Goal: Task Accomplishment & Management: Use online tool/utility

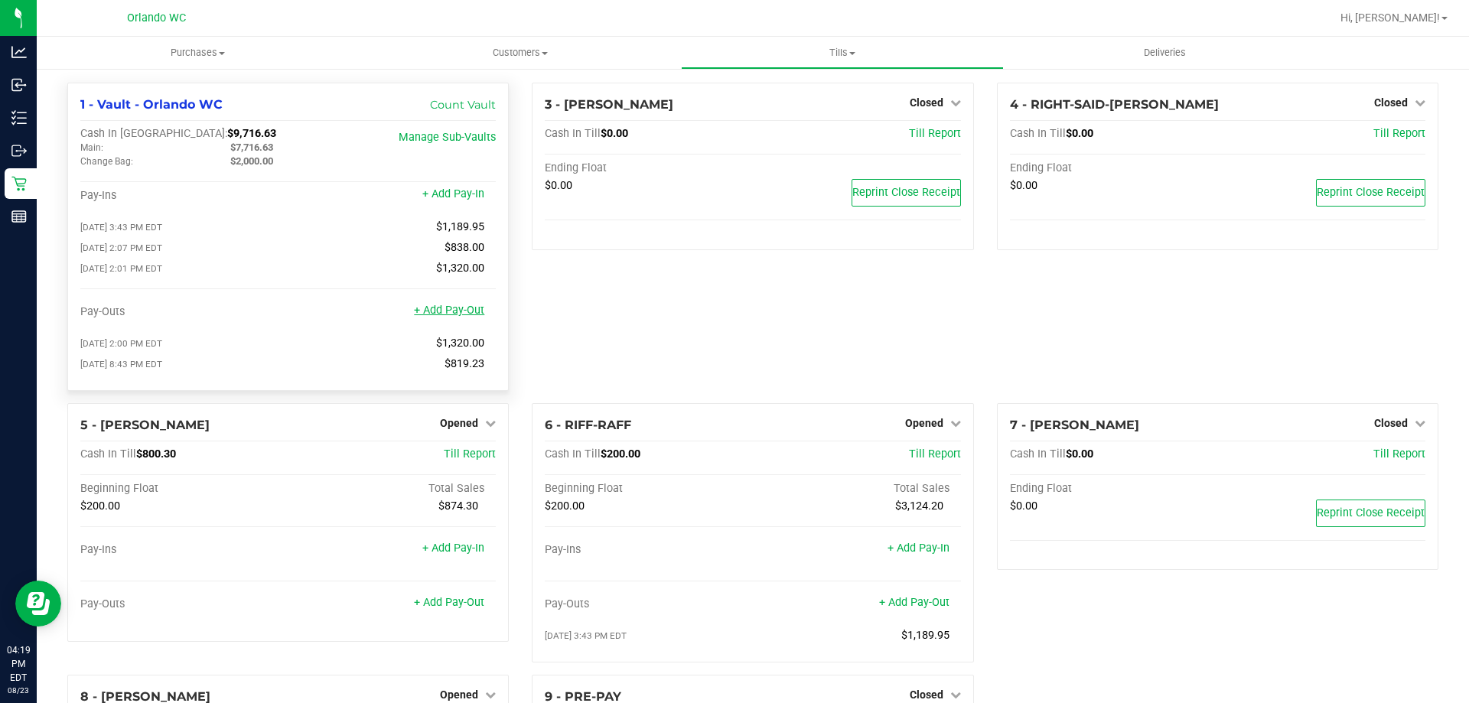
click at [462, 317] on link "+ Add Pay-Out" at bounding box center [449, 310] width 70 height 13
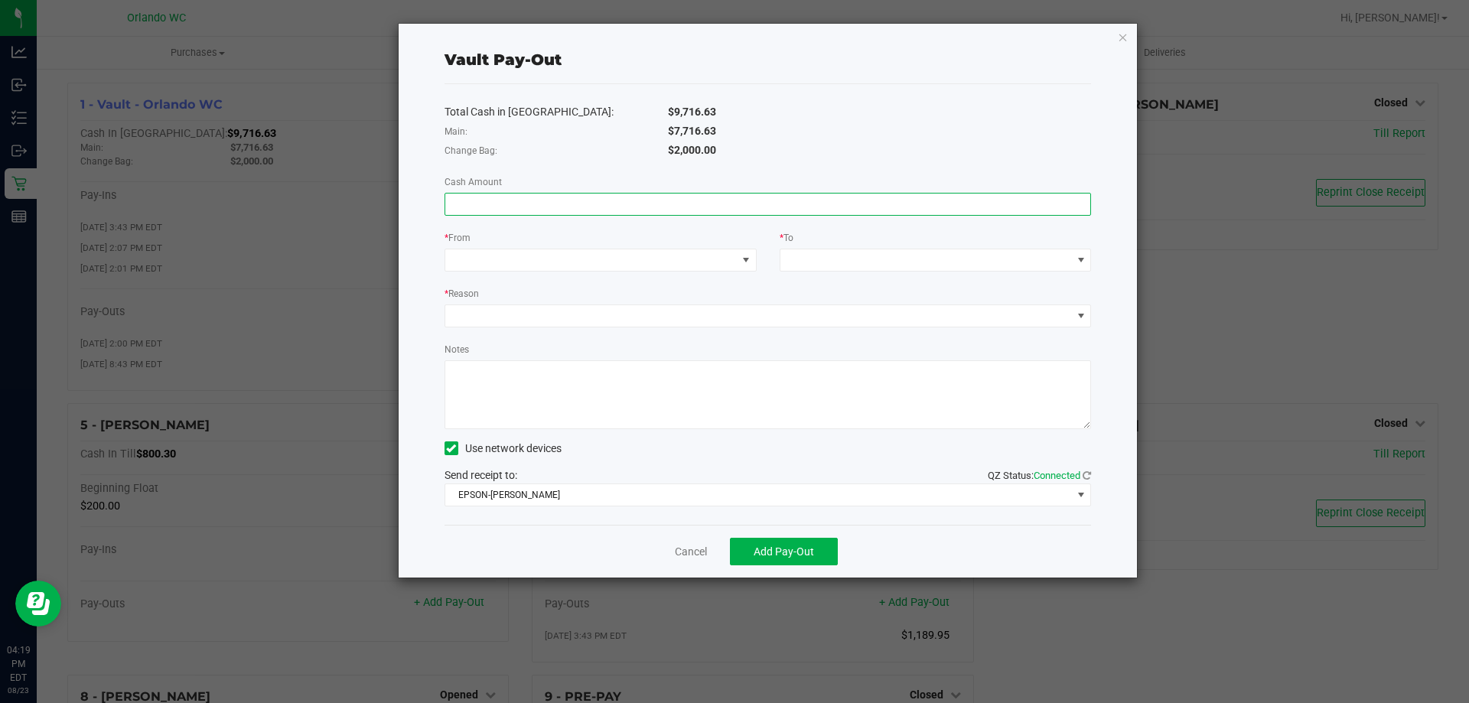
click at [568, 196] on input at bounding box center [768, 204] width 646 height 21
type input "$5,688.68"
click at [586, 255] on span at bounding box center [590, 259] width 291 height 21
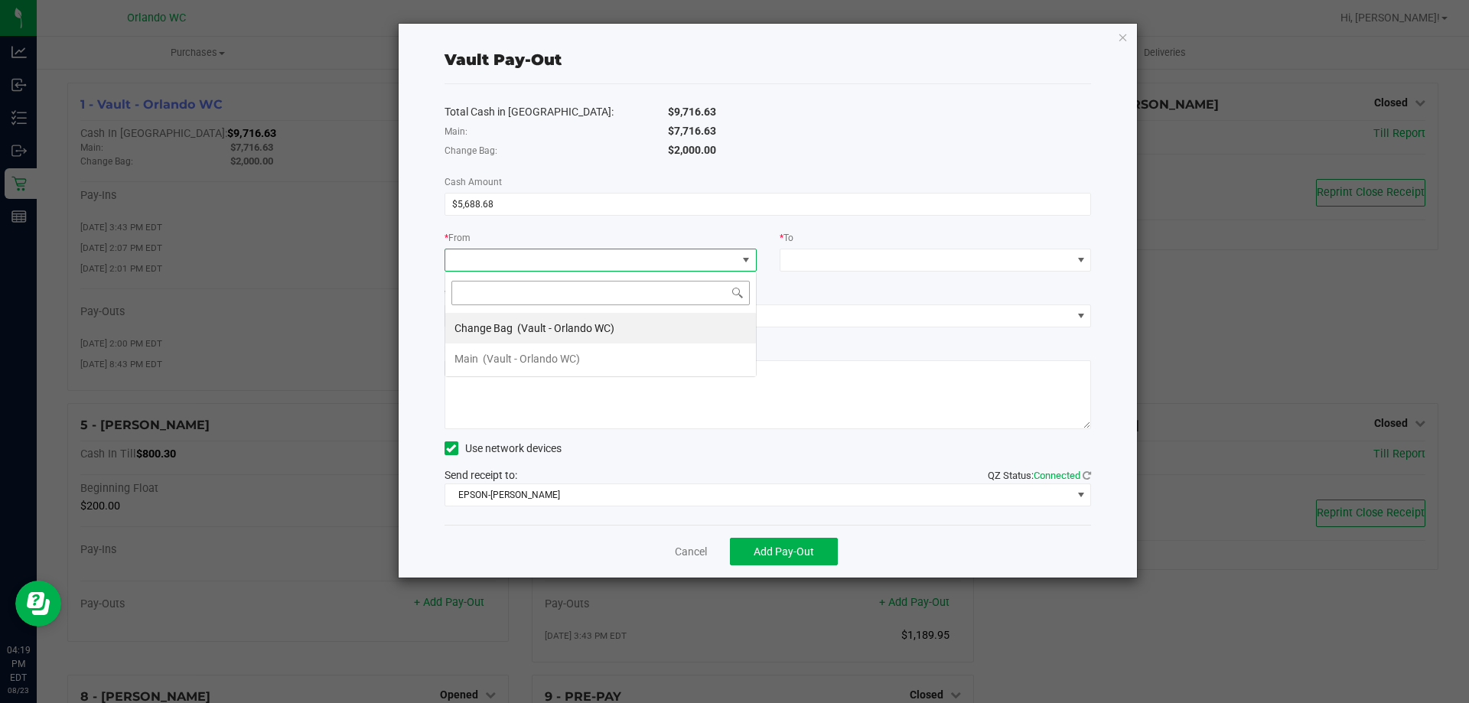
scroll to position [23, 312]
click at [487, 350] on div "Main (Vault - Orlando WC)" at bounding box center [516, 359] width 125 height 28
click at [842, 275] on div "Total Cash in [GEOGRAPHIC_DATA]: $9,716.63 Main: $7,716.63 Change Bag: $2,000.0…" at bounding box center [767, 304] width 647 height 441
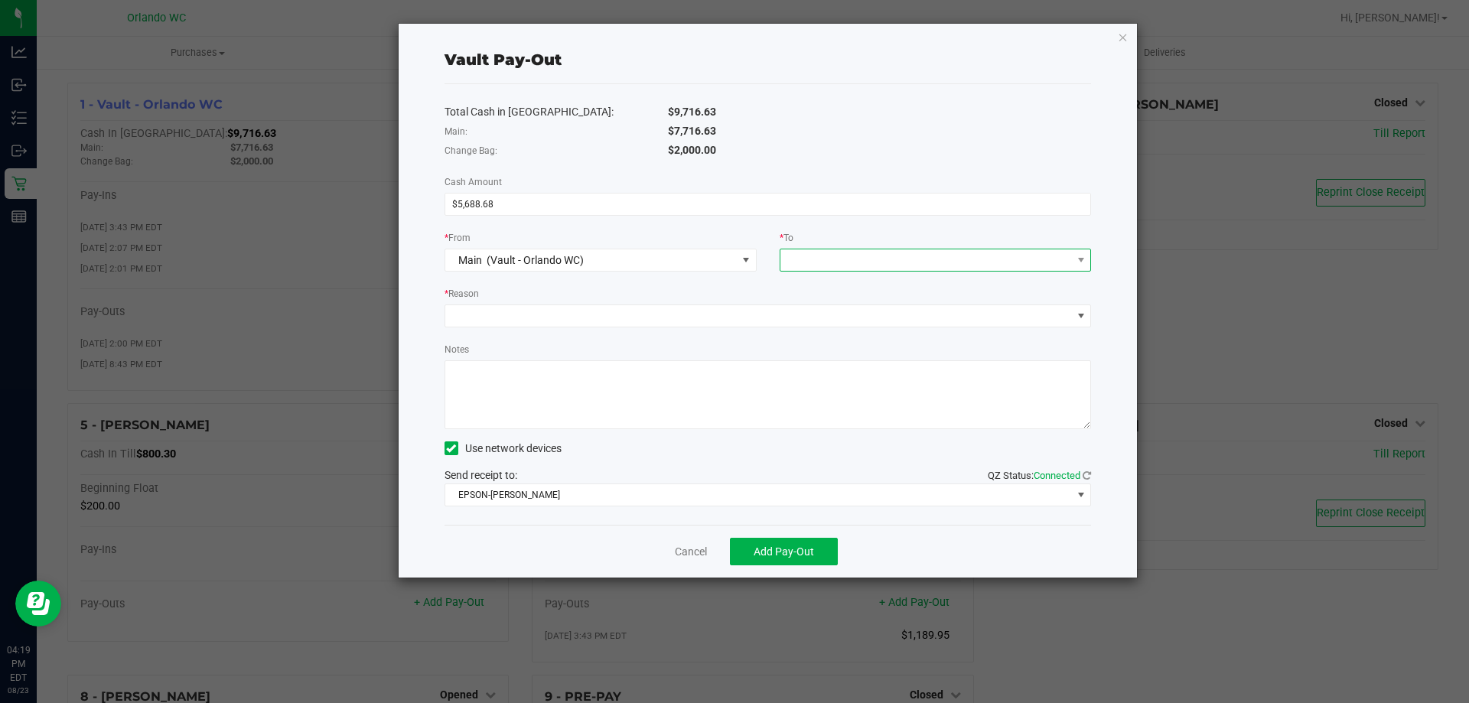
click at [844, 268] on span at bounding box center [925, 259] width 291 height 21
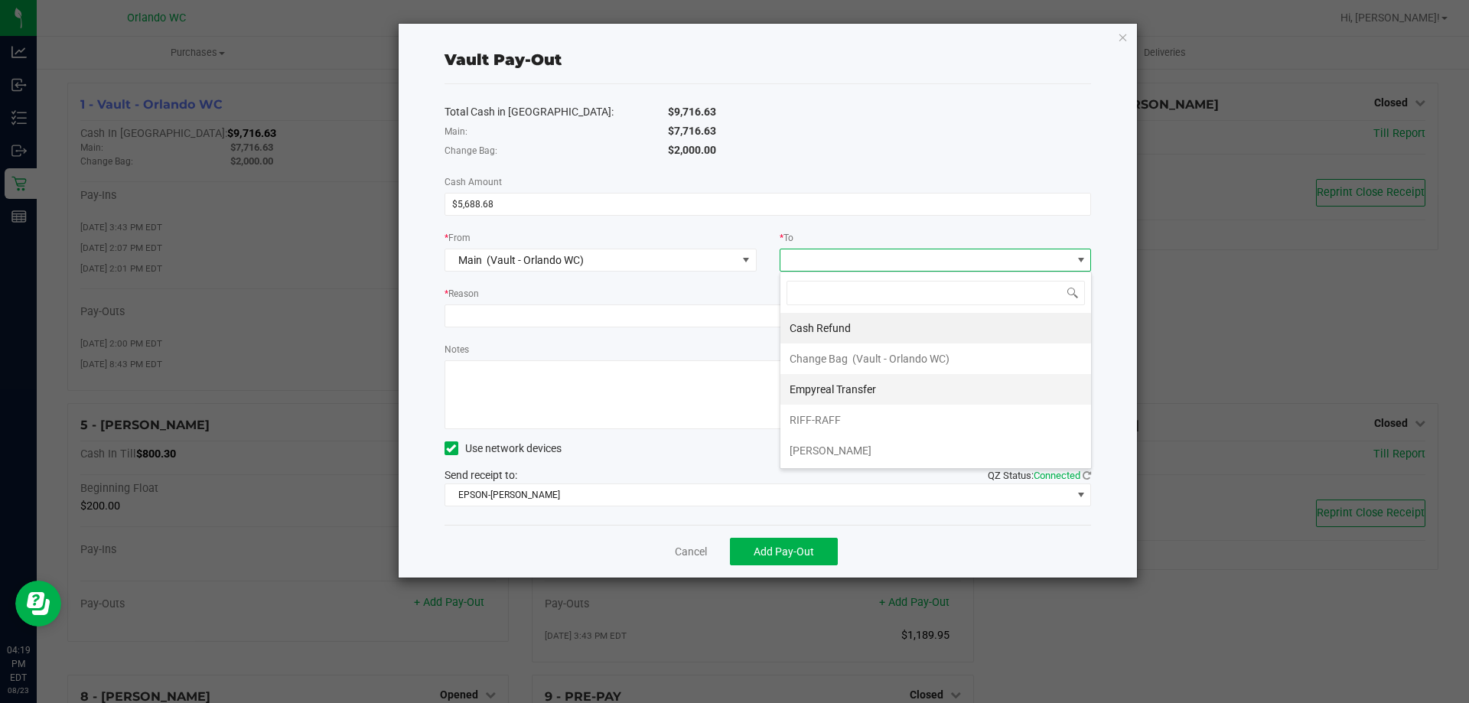
click at [826, 386] on span "Empyreal Transfer" at bounding box center [832, 389] width 86 height 12
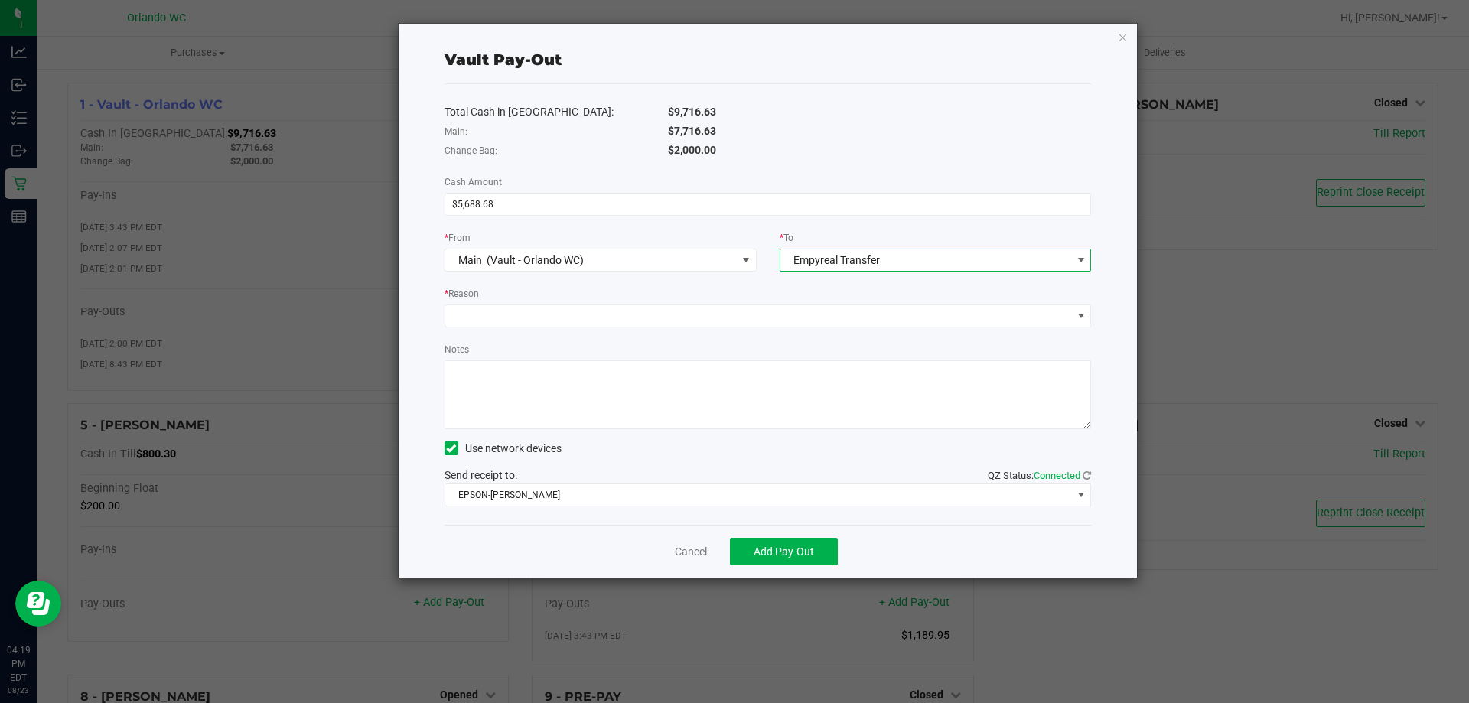
click at [703, 288] on div "* Reason" at bounding box center [767, 294] width 647 height 19
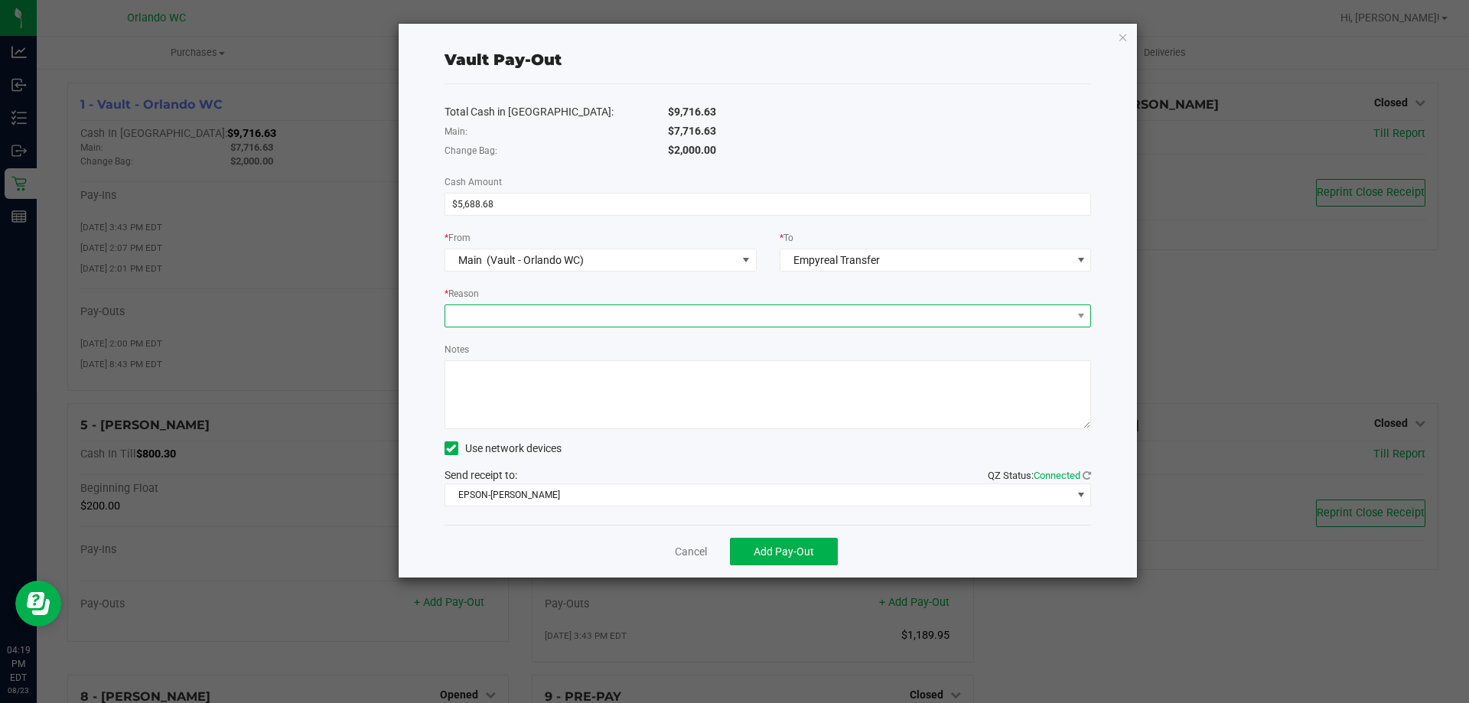
click at [609, 319] on span at bounding box center [758, 315] width 626 height 21
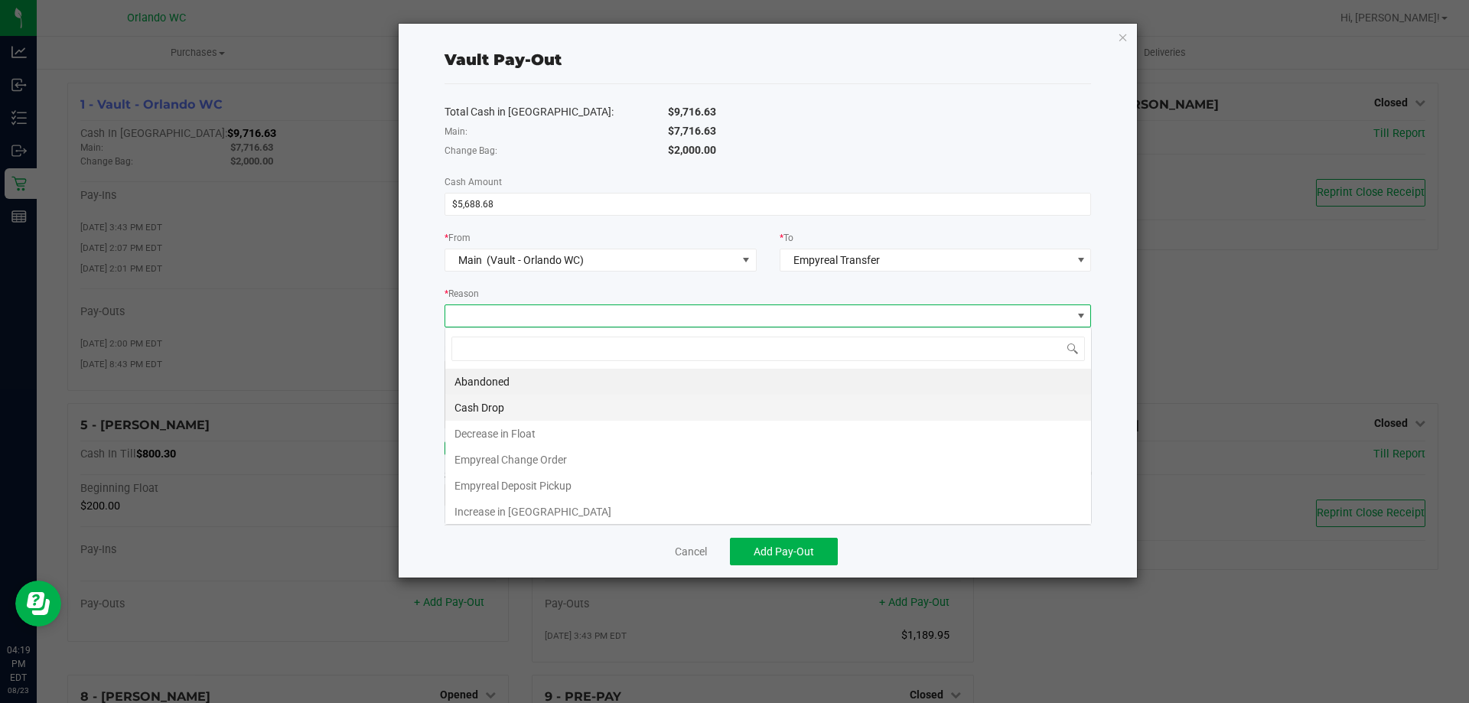
scroll to position [23, 646]
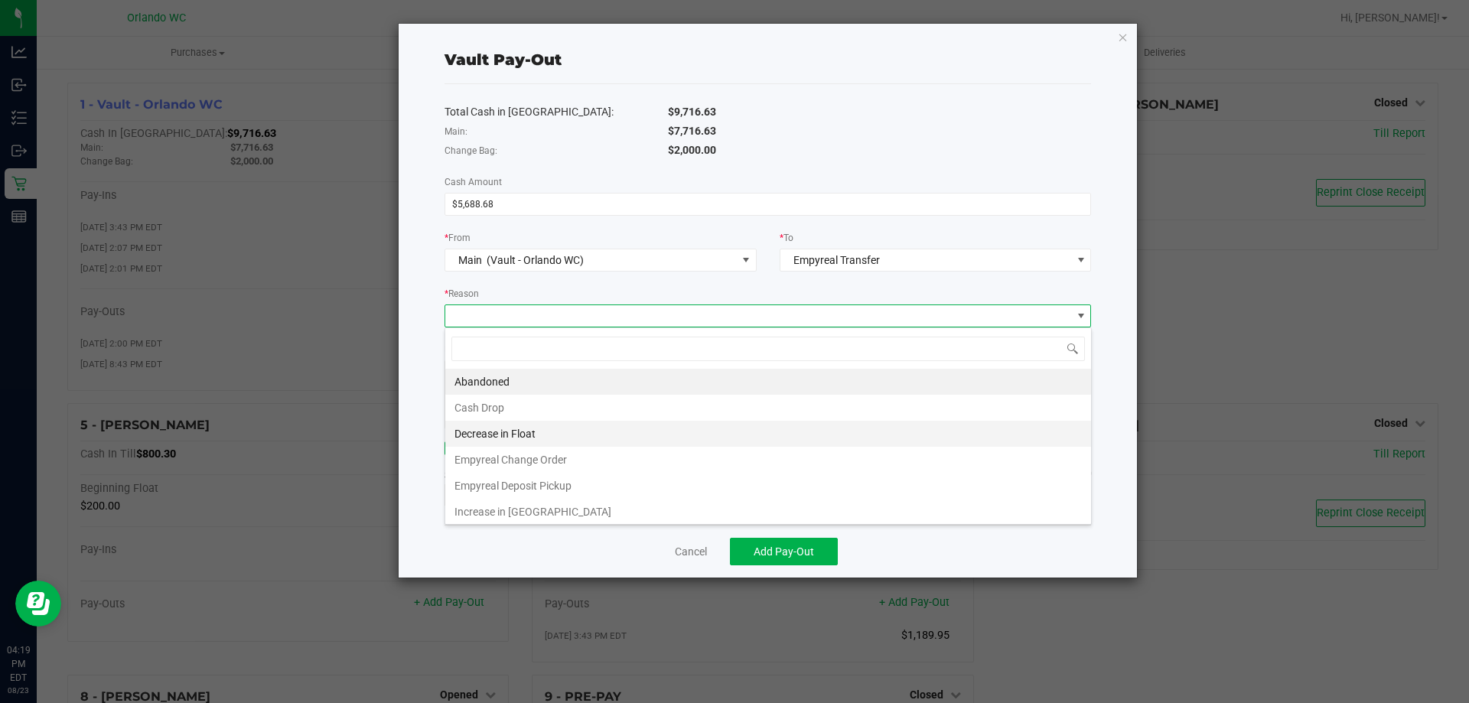
click at [505, 435] on li "Decrease in Float" at bounding box center [768, 434] width 646 height 26
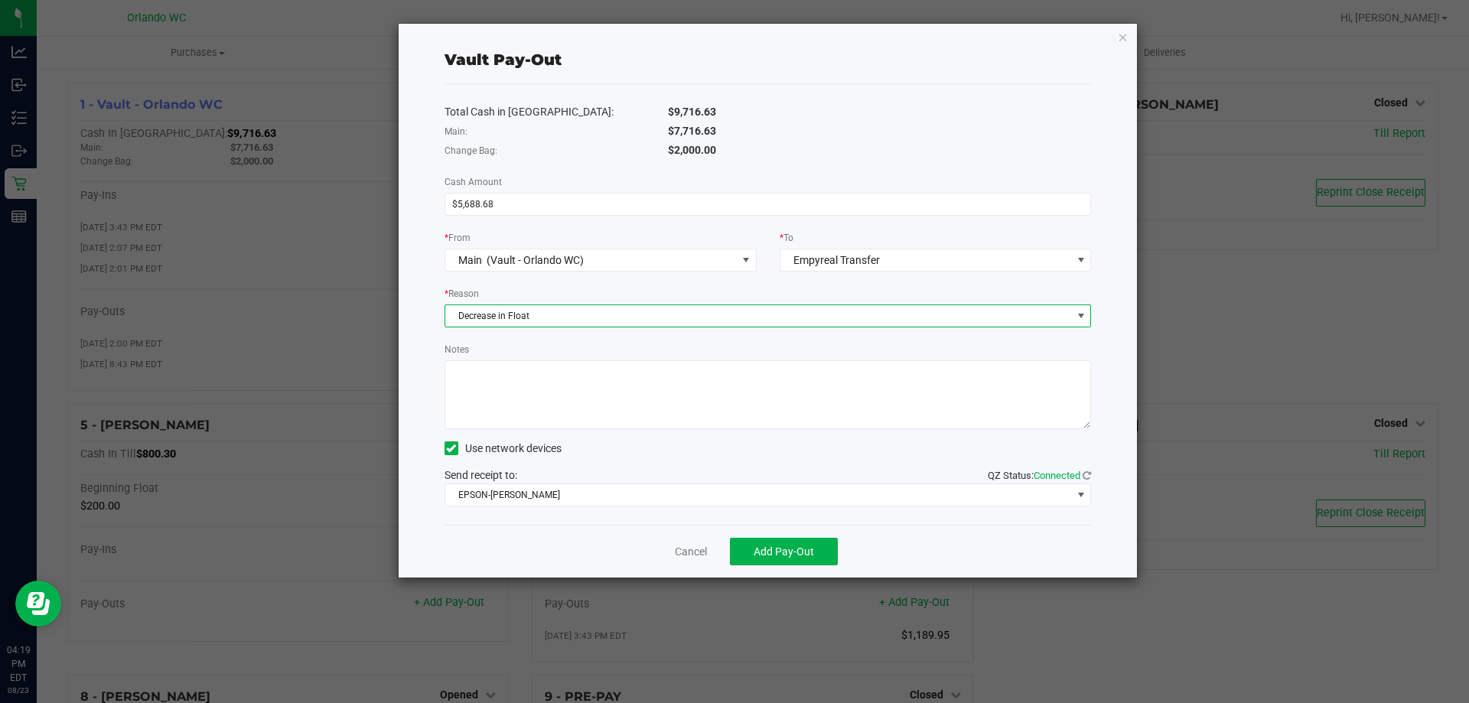
click at [545, 311] on span "Decrease in Float" at bounding box center [758, 315] width 626 height 21
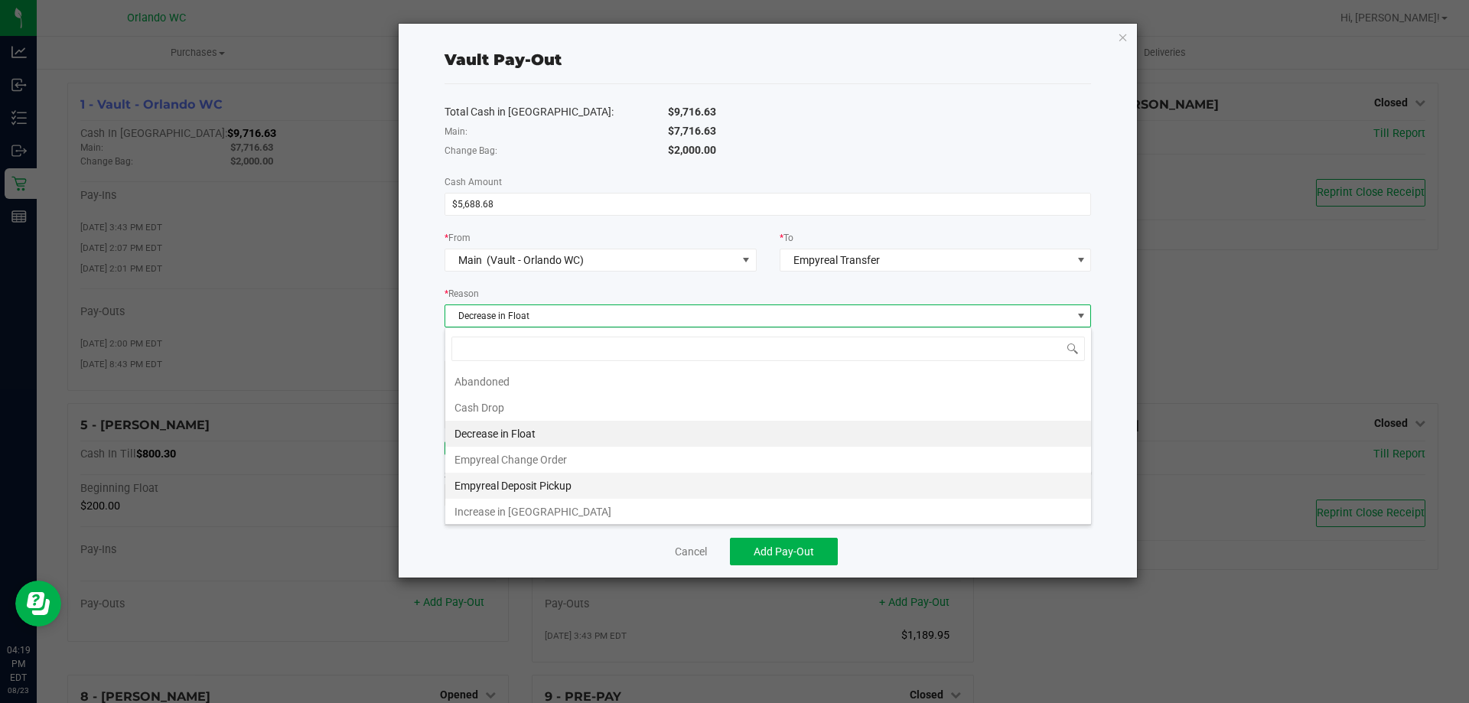
drag, startPoint x: 544, startPoint y: 483, endPoint x: 553, endPoint y: 417, distance: 66.4
click at [545, 483] on li "Empyreal Deposit Pickup" at bounding box center [768, 486] width 646 height 26
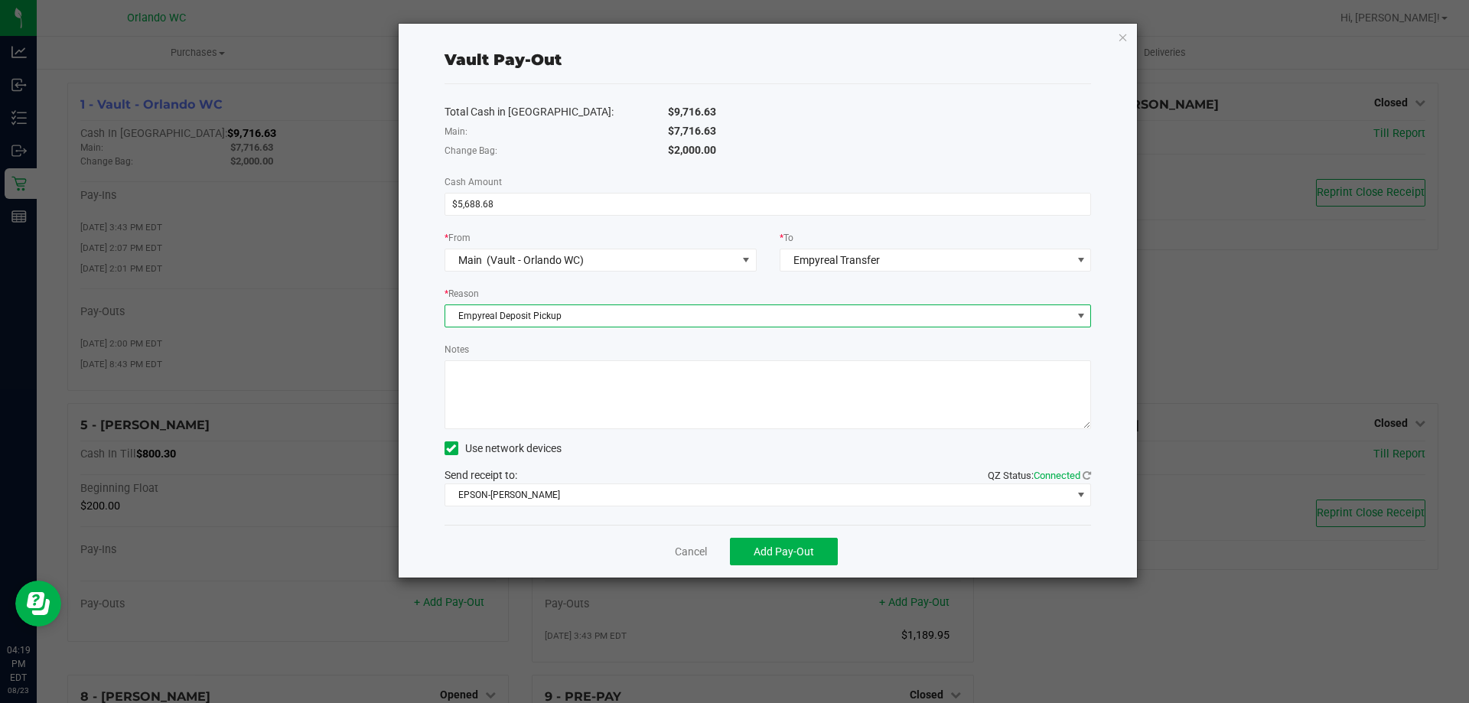
click at [554, 413] on textarea "Notes" at bounding box center [767, 394] width 647 height 69
type textarea "Empyreal Pickup $5688.68"
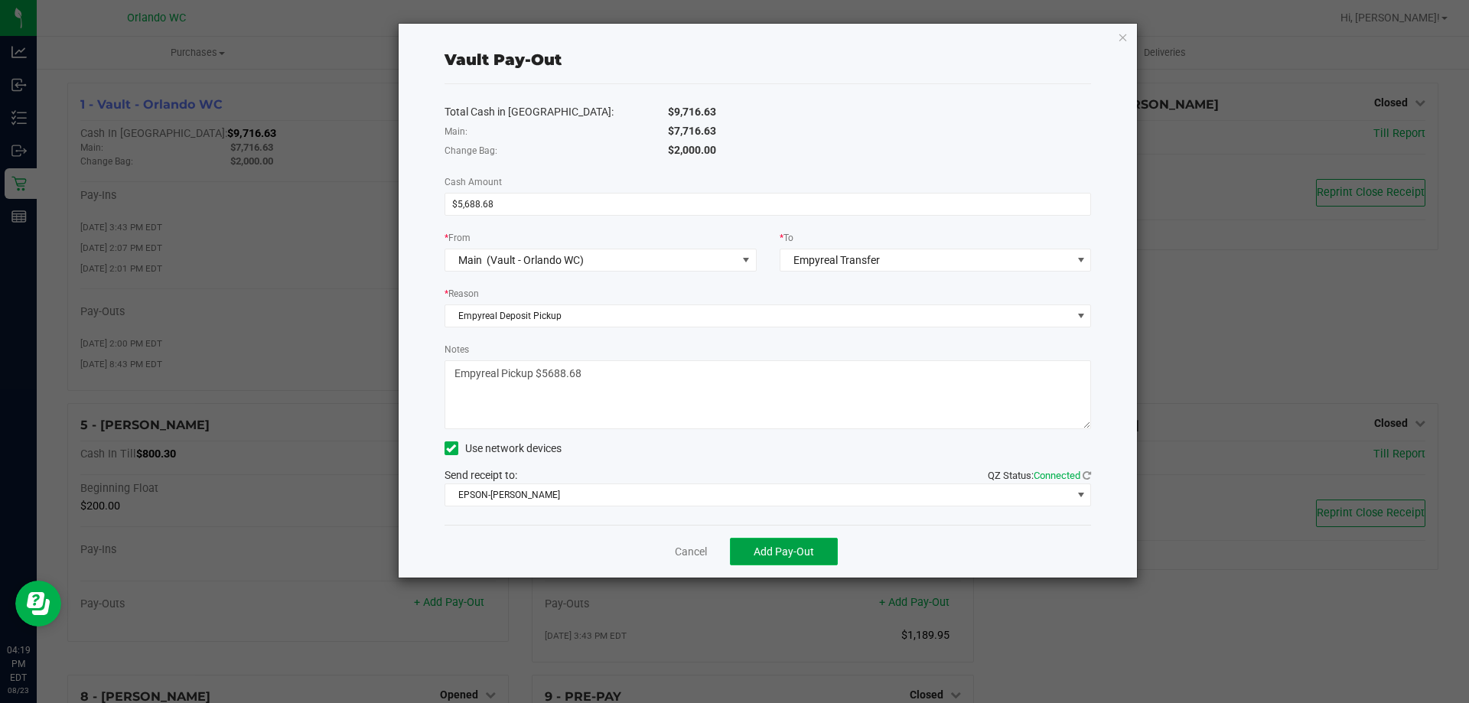
click at [776, 541] on button "Add Pay-Out" at bounding box center [784, 552] width 108 height 28
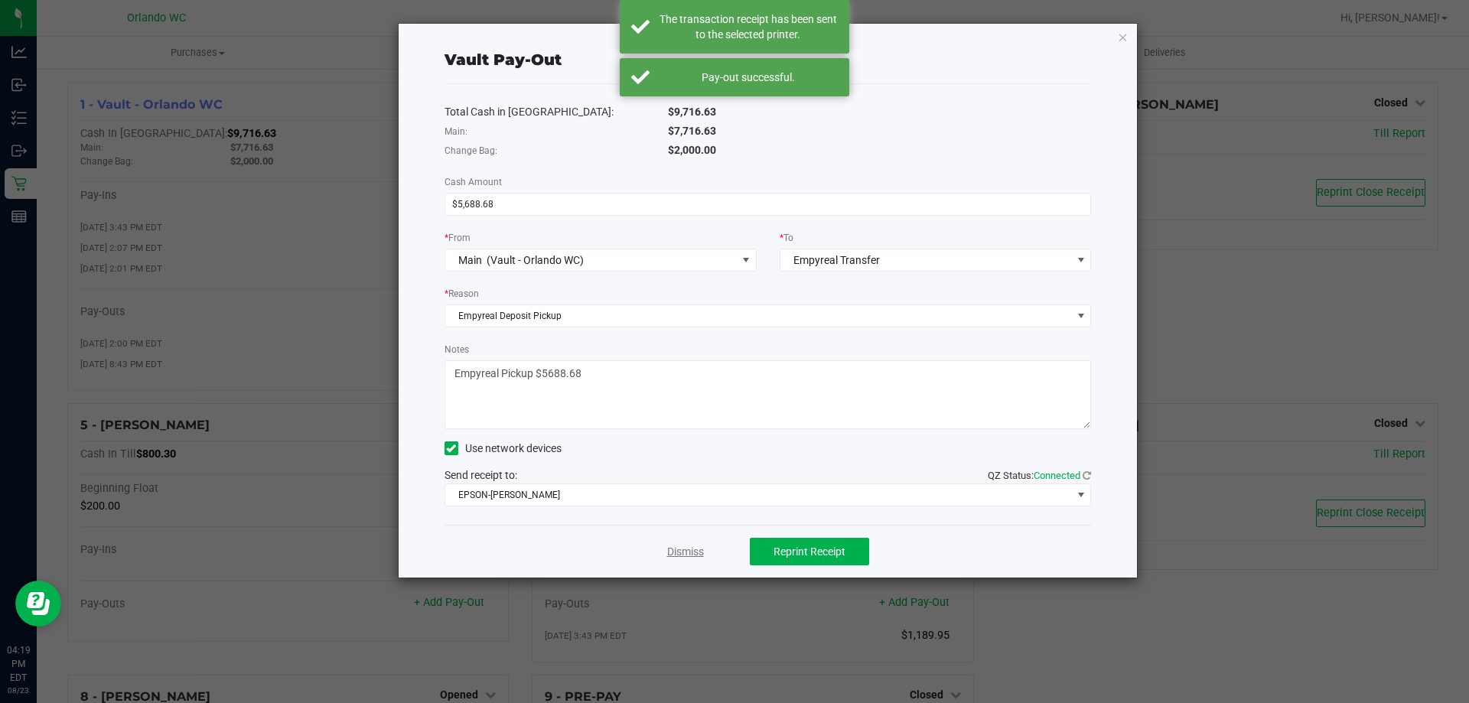
click at [670, 556] on link "Dismiss" at bounding box center [685, 552] width 37 height 16
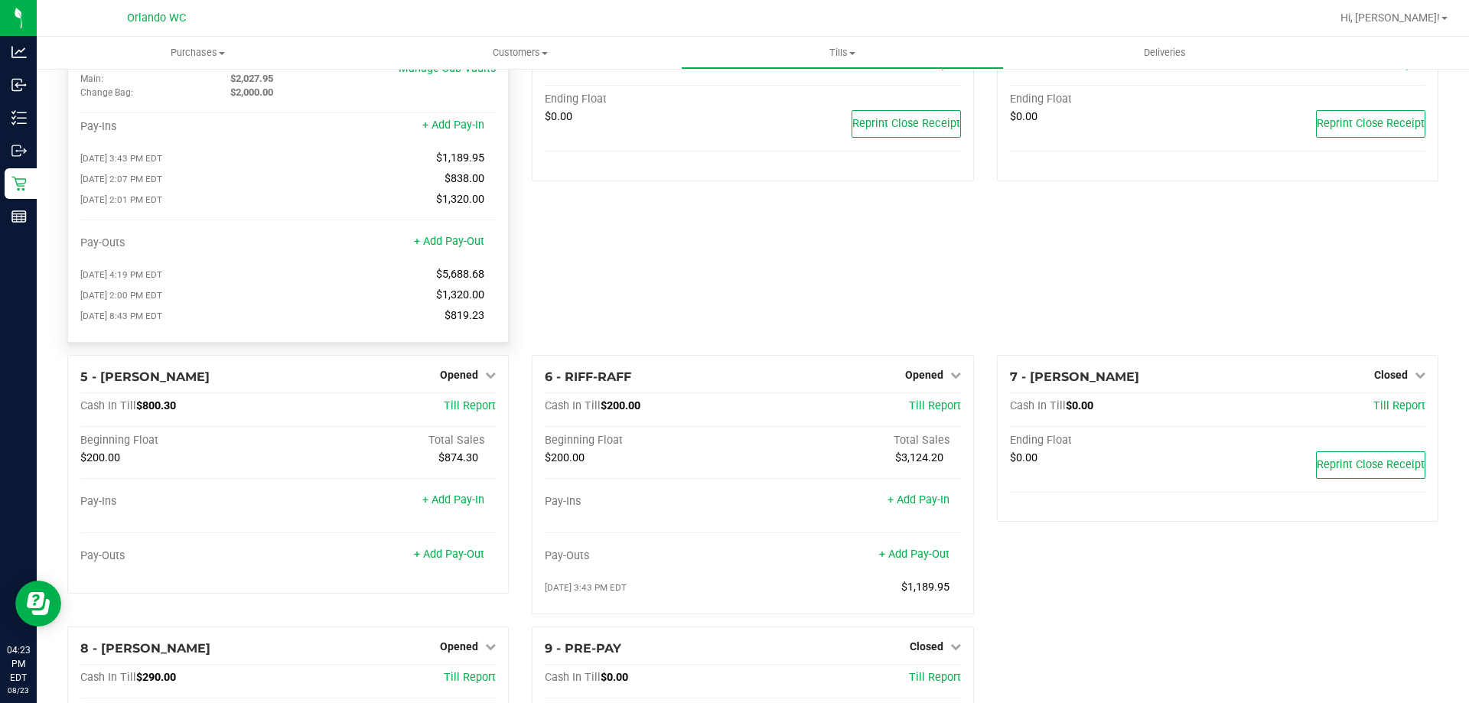
scroll to position [0, 0]
